Goal: Task Accomplishment & Management: Complete application form

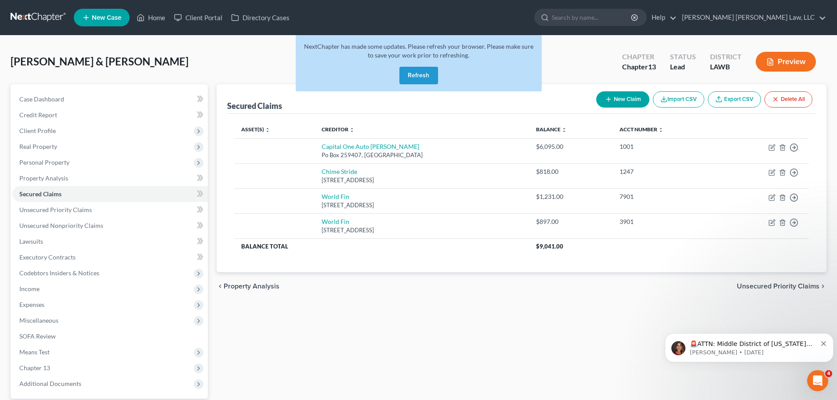
click at [417, 73] on button "Refresh" at bounding box center [418, 76] width 39 height 18
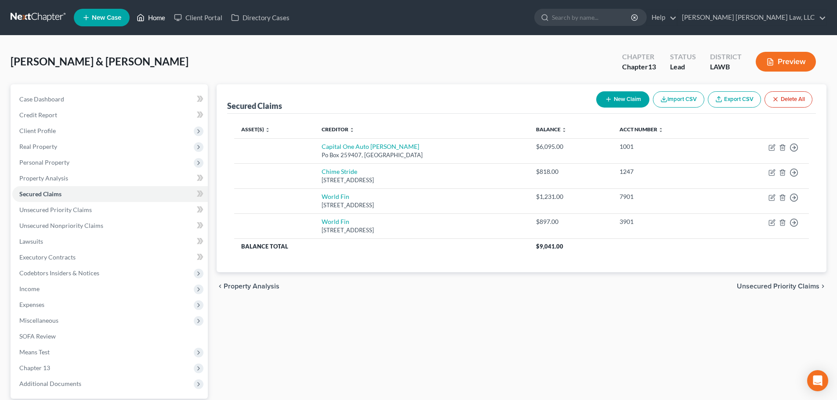
click at [159, 22] on link "Home" at bounding box center [150, 18] width 37 height 16
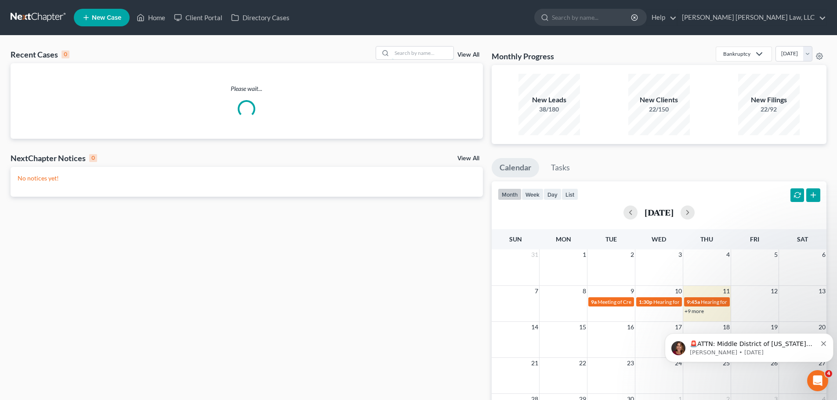
click at [401, 57] on input "search" at bounding box center [423, 53] width 62 height 13
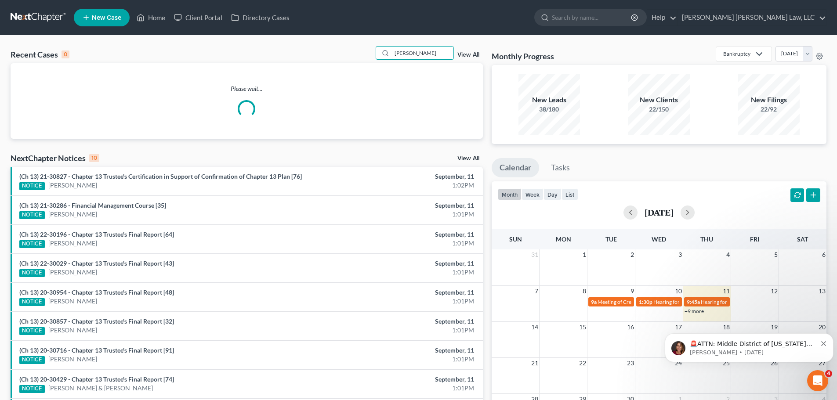
type input "hester"
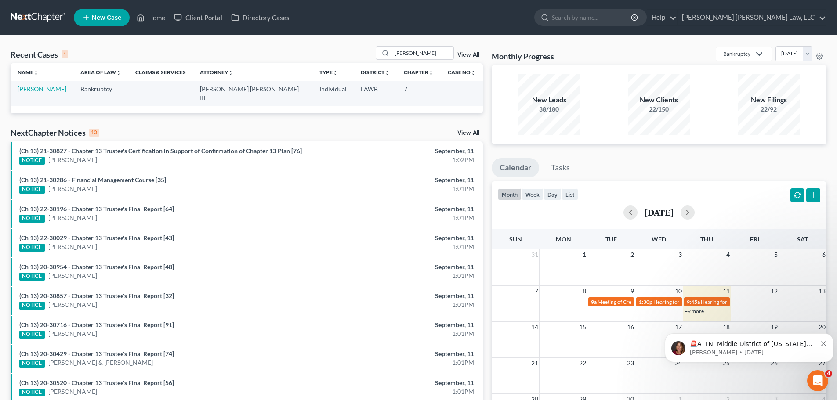
click at [29, 87] on link "Hester, Michael" at bounding box center [42, 88] width 49 height 7
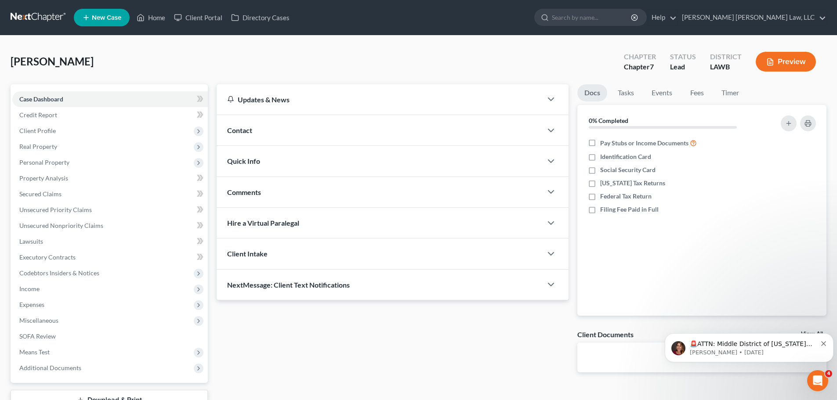
click at [90, 130] on span "Client Profile" at bounding box center [110, 131] width 196 height 16
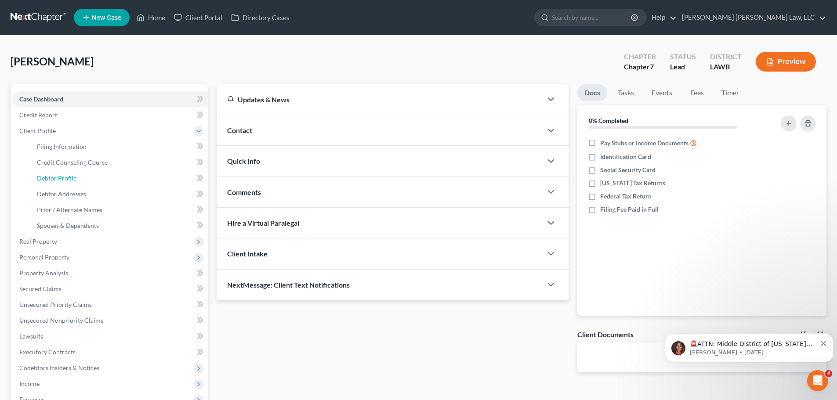
click at [89, 178] on link "Debtor Profile" at bounding box center [119, 179] width 178 height 16
select select "3"
select select "1"
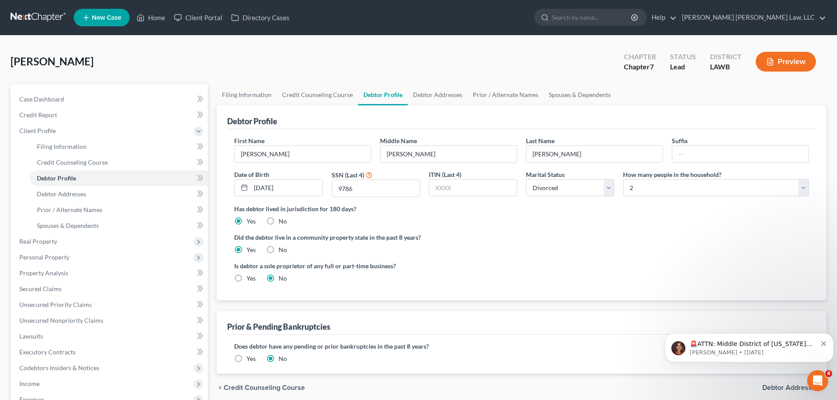
click at [58, 379] on span "Income" at bounding box center [110, 384] width 196 height 16
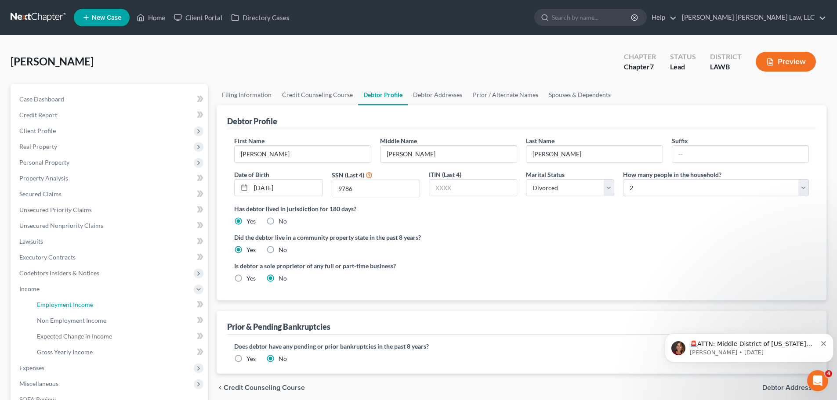
click at [69, 306] on span "Employment Income" at bounding box center [65, 304] width 56 height 7
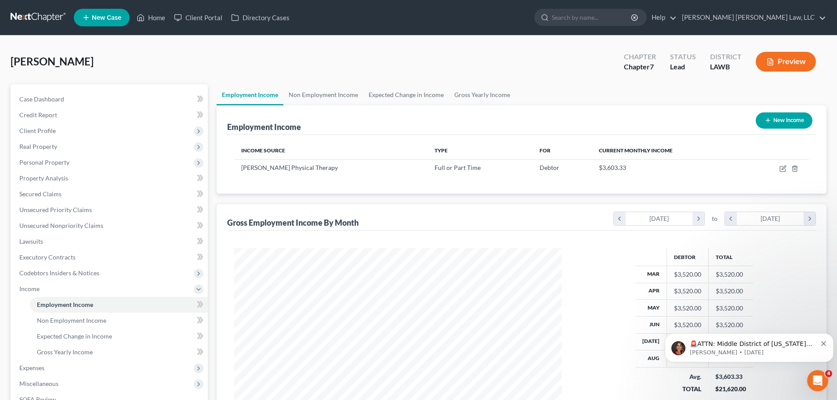
scroll to position [164, 345]
click at [337, 94] on link "Non Employment Income" at bounding box center [323, 94] width 80 height 21
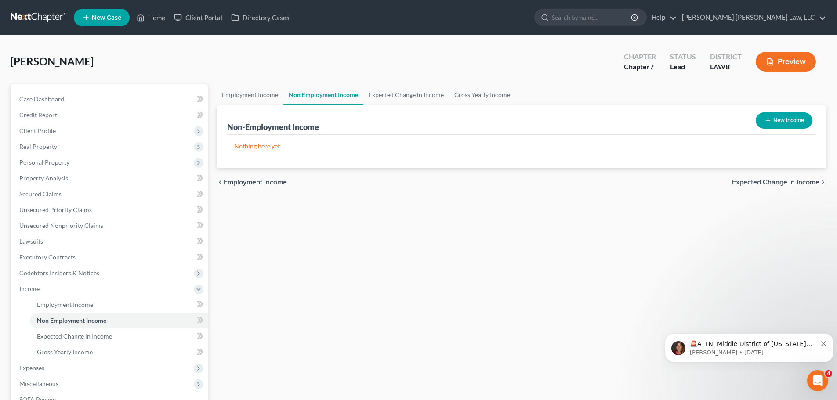
click at [67, 368] on span "Expenses" at bounding box center [110, 368] width 196 height 16
click at [59, 320] on link "Home" at bounding box center [119, 321] width 178 height 16
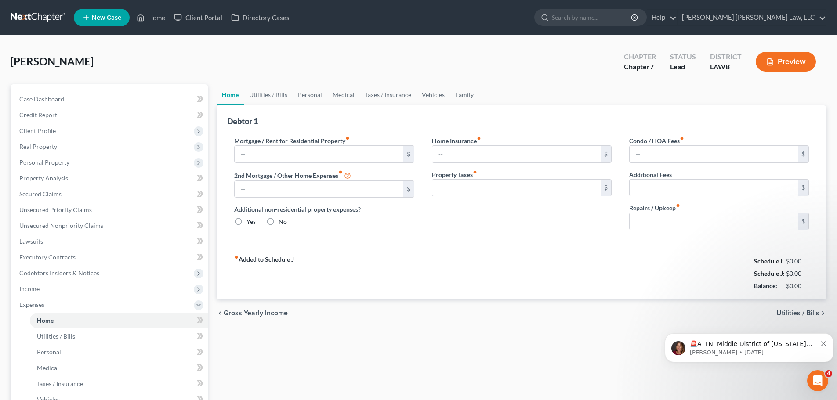
type input "800.00"
type input "0.00"
radio input "true"
type input "0.00"
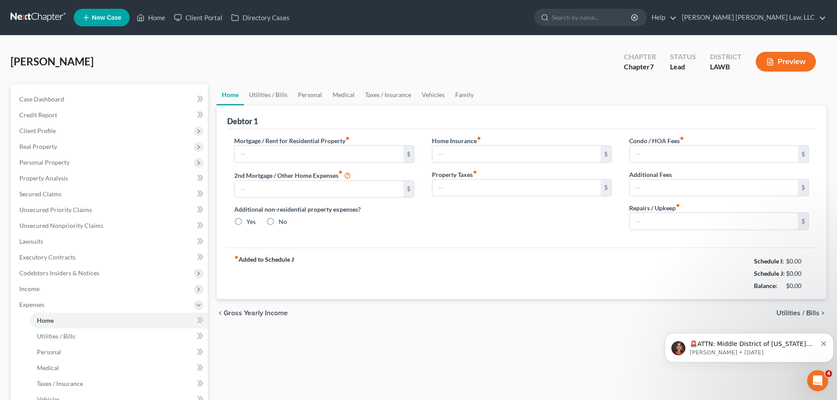
type input "0.00"
click at [560, 328] on div "Home Utilities / Bills Personal Medical Taxes / Insurance Vehicles Family Debto…" at bounding box center [521, 314] width 619 height 460
click at [493, 287] on div "fiber_manual_record Added to Schedule J Schedule I: $2,524.27 Schedule J: $2,52…" at bounding box center [521, 273] width 589 height 51
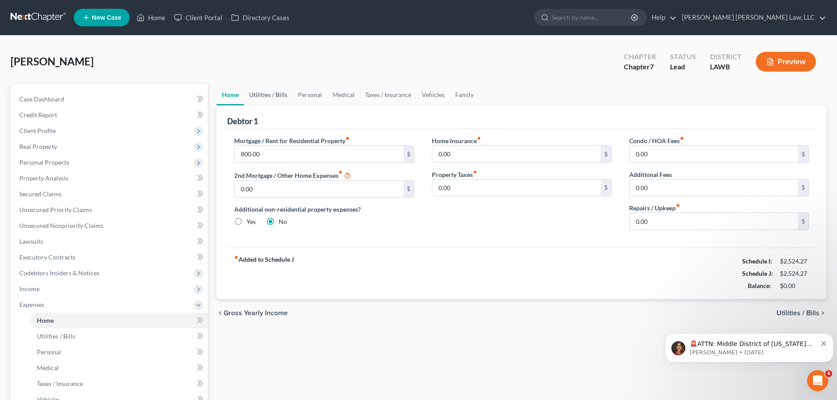
click at [268, 96] on link "Utilities / Bills" at bounding box center [268, 94] width 49 height 21
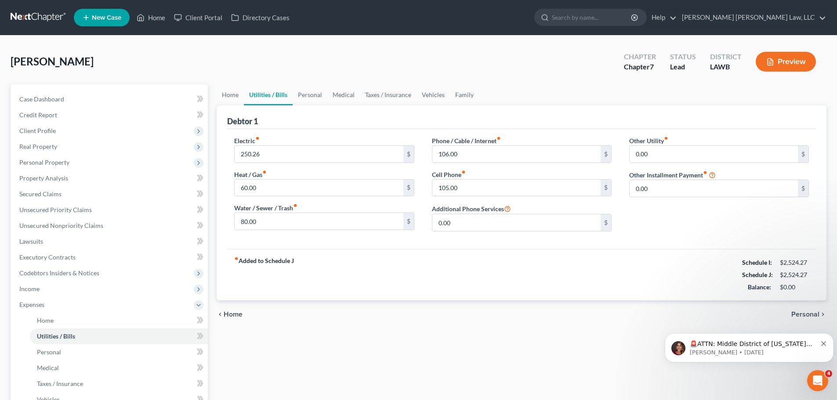
click at [68, 160] on span "Personal Property" at bounding box center [44, 162] width 50 height 7
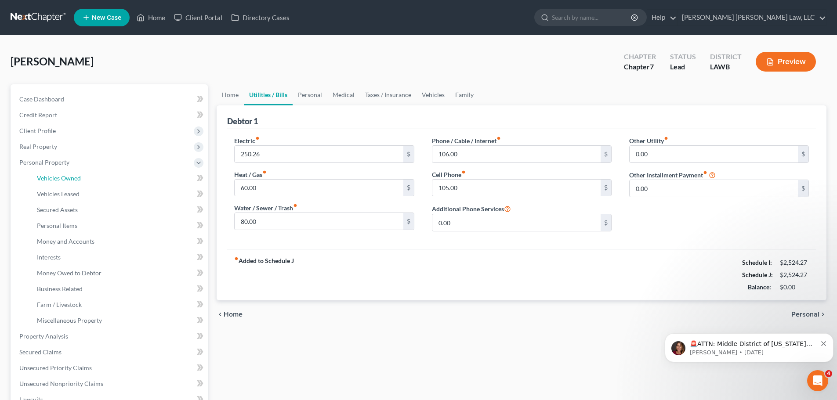
click at [69, 175] on span "Vehicles Owned" at bounding box center [59, 177] width 44 height 7
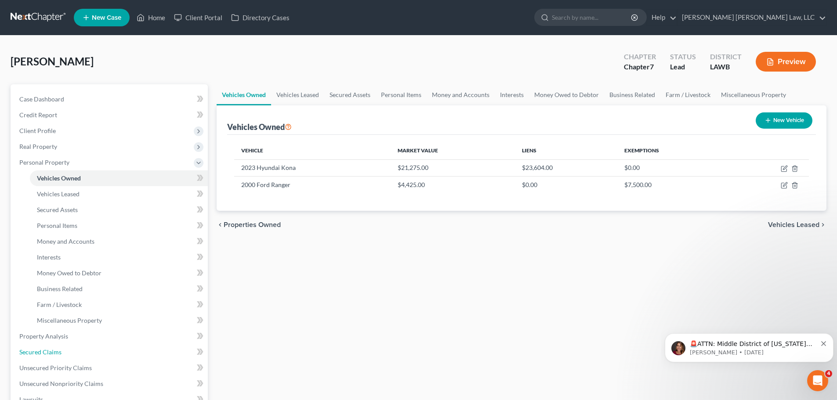
drag, startPoint x: 56, startPoint y: 348, endPoint x: 59, endPoint y: 341, distance: 7.3
click at [56, 348] on link "Secured Claims" at bounding box center [110, 353] width 196 height 16
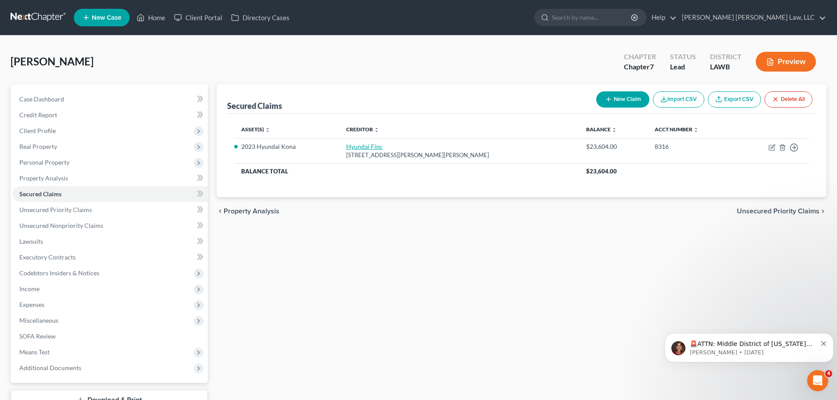
click at [374, 148] on link "Hyundai Finc" at bounding box center [364, 146] width 36 height 7
select select "4"
select select "0"
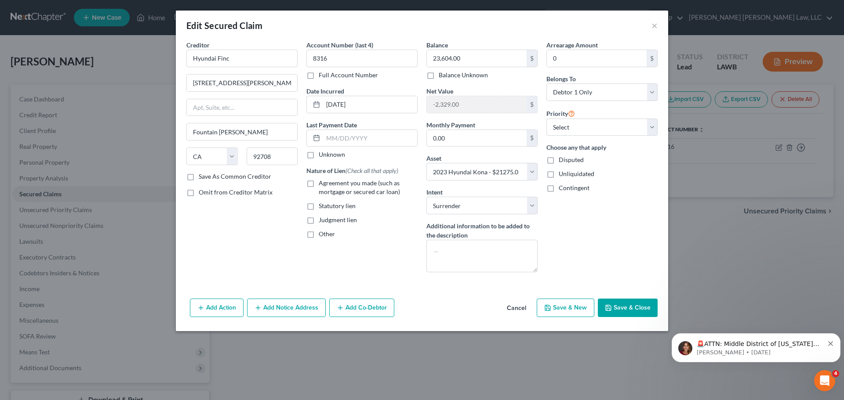
drag, startPoint x: 522, startPoint y: 308, endPoint x: 521, endPoint y: 312, distance: 5.0
click at [522, 308] on button "Cancel" at bounding box center [516, 309] width 33 height 18
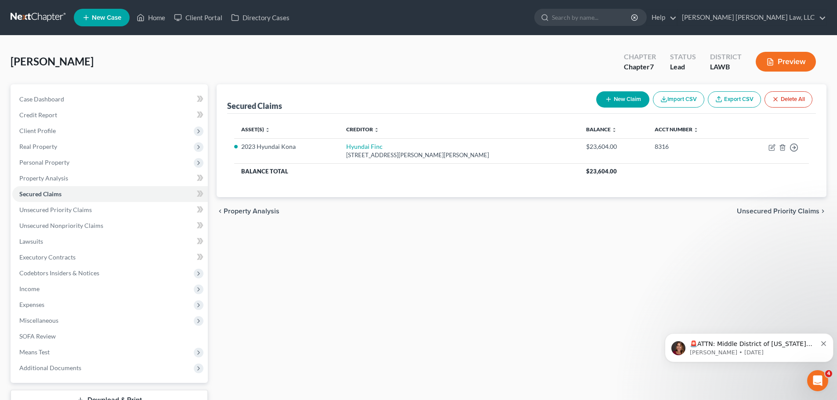
click at [79, 305] on span "Expenses" at bounding box center [110, 305] width 196 height 16
click at [78, 397] on link "Vehicles" at bounding box center [119, 400] width 178 height 16
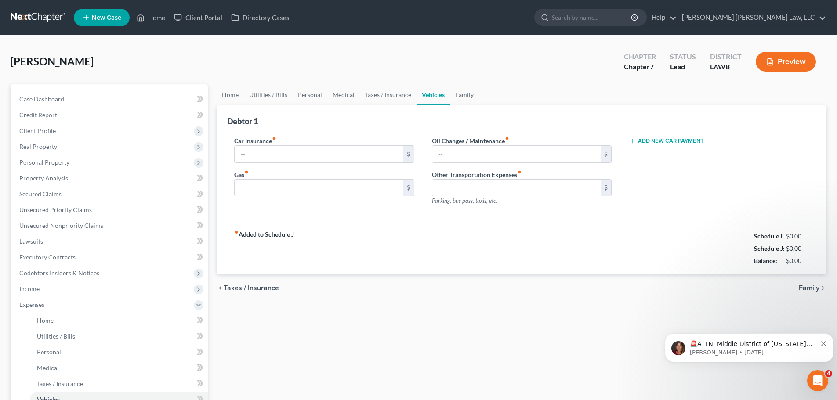
type input "120.00"
type input "290.01"
type input "40.00"
type input "0.00"
drag, startPoint x: 314, startPoint y: 96, endPoint x: 353, endPoint y: 102, distance: 39.9
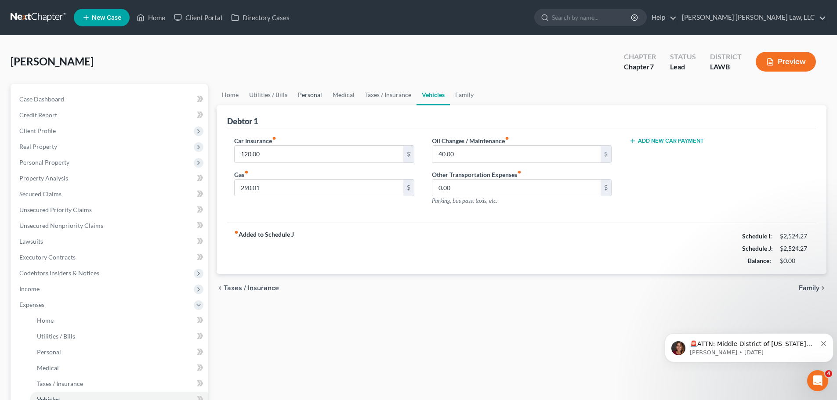
click at [314, 96] on link "Personal" at bounding box center [310, 94] width 35 height 21
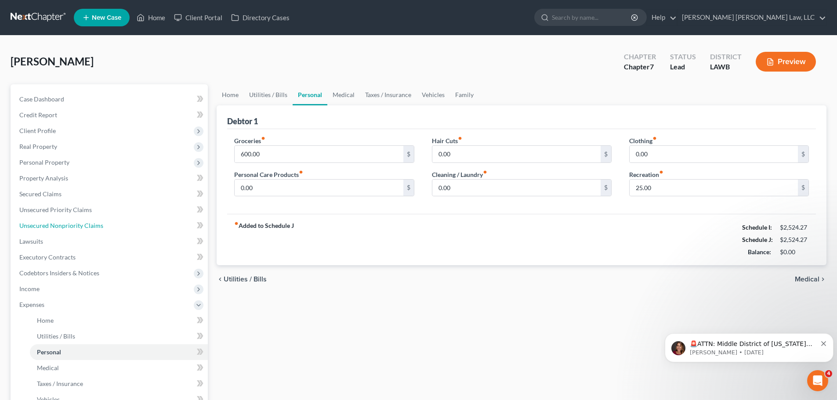
click at [84, 228] on span "Unsecured Nonpriority Claims" at bounding box center [61, 225] width 84 height 7
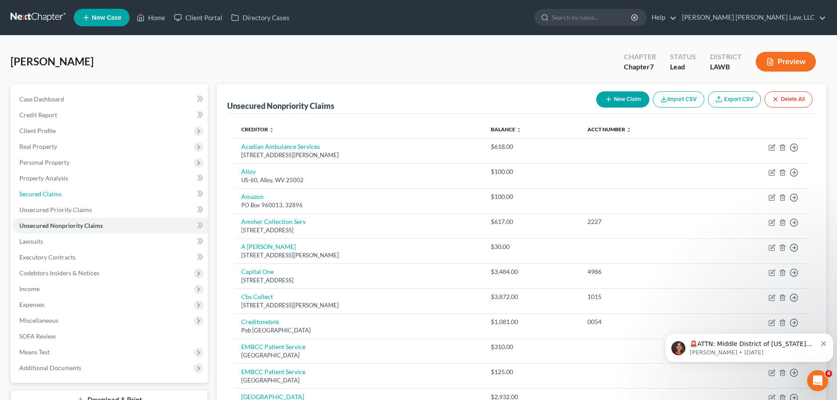
click at [79, 189] on link "Secured Claims" at bounding box center [110, 194] width 196 height 16
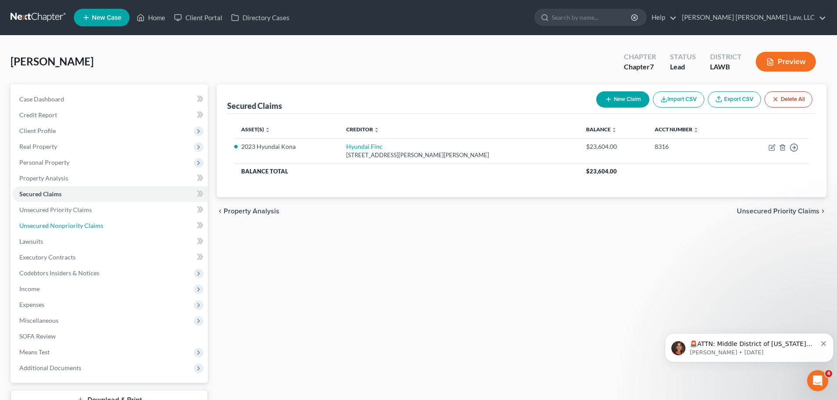
drag, startPoint x: 151, startPoint y: 221, endPoint x: 168, endPoint y: 216, distance: 17.7
click at [151, 221] on link "Unsecured Nonpriority Claims" at bounding box center [110, 226] width 196 height 16
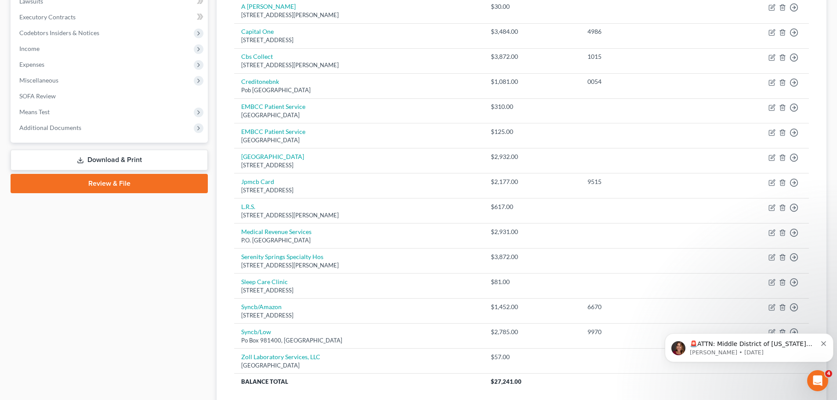
scroll to position [264, 0]
